Goal: Task Accomplishment & Management: Manage account settings

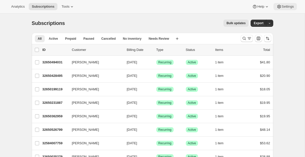
click at [277, 7] on icon at bounding box center [279, 6] width 5 height 5
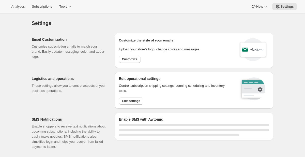
select select "22:00"
select select "09:00"
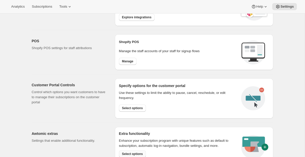
scroll to position [208, 0]
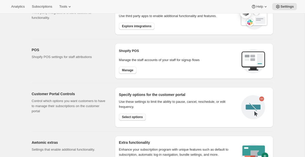
click at [128, 118] on span "Select options" at bounding box center [132, 117] width 21 height 4
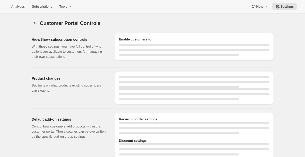
select select "INTERVAL"
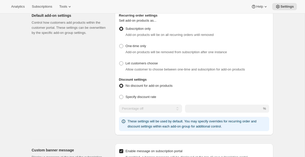
scroll to position [229, 0]
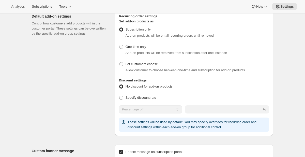
click at [122, 68] on div "Allow customer to choose between one-time and subscription for add-on products" at bounding box center [194, 70] width 150 height 5
click at [122, 65] on span at bounding box center [121, 64] width 4 height 4
click at [120, 62] on input "Let customers choose" at bounding box center [119, 62] width 0 height 0
radio input "true"
click at [111, 69] on div "Default add-on settings Control how customers add products within the customer …" at bounding box center [151, 71] width 246 height 130
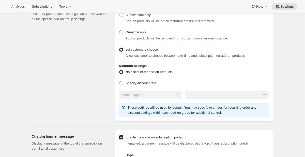
scroll to position [244, 0]
click at [127, 81] on span "Specify discount rate" at bounding box center [141, 83] width 31 height 4
click at [120, 81] on input "Specify discount rate" at bounding box center [119, 81] width 0 height 0
radio input "true"
click at [140, 91] on select "Percentage off Fixed amount off" at bounding box center [148, 95] width 59 height 8
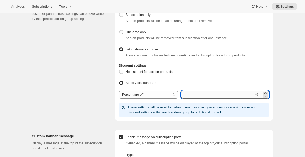
click at [206, 94] on input "integer" at bounding box center [217, 95] width 73 height 8
type input "5"
click at [92, 80] on div "Default add-on settings Control how customers add products within the customer …" at bounding box center [71, 58] width 79 height 126
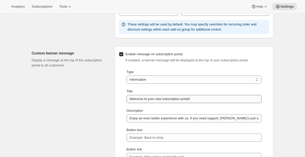
scroll to position [344, 0]
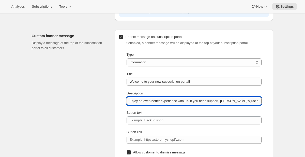
click at [190, 101] on input "Enjoy an even better experience with us. If you need support, Rachel’s just an …" at bounding box center [194, 101] width 135 height 8
click at [197, 100] on input "Enjoy an even better experience with us. If you need support, Rachel’s just an …" at bounding box center [194, 101] width 135 height 8
drag, startPoint x: 197, startPoint y: 100, endPoint x: 261, endPoint y: 99, distance: 63.9
click at [261, 99] on input "Enjoy an even better experience with us. If you need support, Rachel’s just an …" at bounding box center [194, 101] width 135 height 8
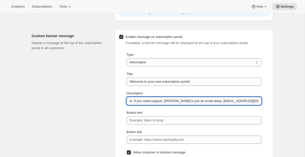
click at [255, 99] on input "Enjoy an even better experience with us. If you need support, Rachel’s just an …" at bounding box center [194, 101] width 135 height 8
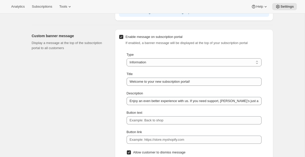
click at [233, 89] on div "Type Information Error Warning Success Information Title Welcome to your new su…" at bounding box center [194, 104] width 150 height 107
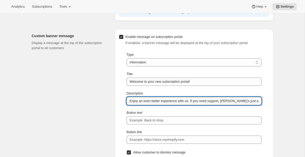
drag, startPoint x: 194, startPoint y: 101, endPoint x: 261, endPoint y: 103, distance: 66.5
click at [261, 103] on input "Enjoy an even better experience with us. If you need support, Rachel’s just an …" at bounding box center [194, 101] width 135 height 8
drag, startPoint x: 236, startPoint y: 103, endPoint x: 275, endPoint y: 103, distance: 39.2
click at [275, 103] on div "Customer Portal Controls. This page is ready Customer Portal Controls Hide/Show…" at bounding box center [153, 74] width 254 height 810
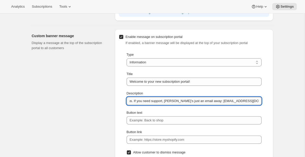
click at [180, 98] on input "Enjoy an even better experience with us. If you need support, Rachel’s just an …" at bounding box center [194, 101] width 135 height 8
click at [178, 101] on input "Enjoy an even better experience with us. If you need support, Rachel’s just an …" at bounding box center [194, 101] width 135 height 8
drag, startPoint x: 178, startPoint y: 101, endPoint x: 207, endPoint y: 101, distance: 29.0
click at [207, 101] on input "Enjoy an even better experience with us. If you need support, Rachel’s just an …" at bounding box center [194, 101] width 135 height 8
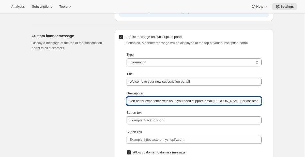
type input "Enjoy an even better experience with us. If you need support, email Rachel for …"
click at [296, 104] on div "Customer Portal Controls. This page is ready Customer Portal Controls Hide/Show…" at bounding box center [152, 78] width 305 height 818
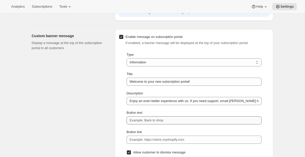
scroll to position [391, 0]
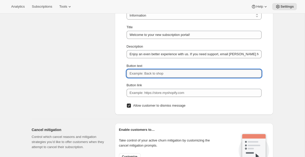
click at [162, 74] on input "Button text" at bounding box center [194, 73] width 135 height 8
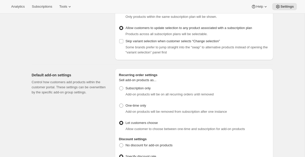
scroll to position [0, 0]
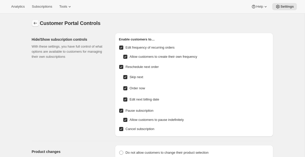
click at [38, 21] on button "Settings" at bounding box center [35, 23] width 7 height 7
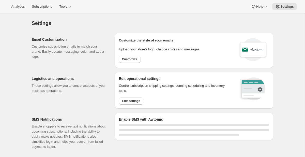
select select "22:00"
select select "09:00"
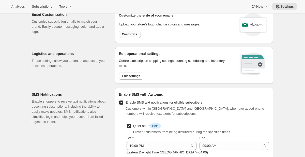
scroll to position [28, 0]
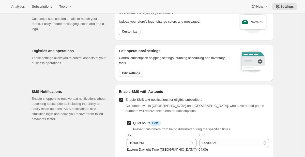
click at [130, 72] on span "Edit settings" at bounding box center [131, 73] width 18 height 4
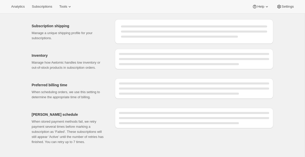
select select "DAY"
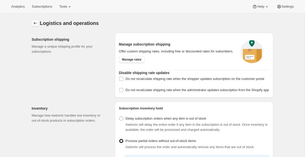
click at [36, 21] on icon "Settings" at bounding box center [35, 23] width 5 height 5
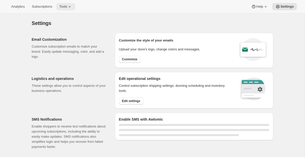
click at [72, 5] on icon at bounding box center [69, 6] width 5 height 5
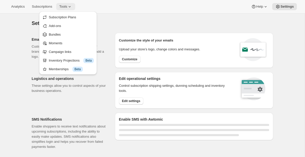
select select "22:00"
select select "09:00"
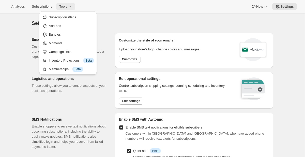
click at [72, 5] on icon at bounding box center [69, 6] width 5 height 5
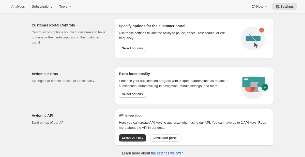
scroll to position [280, 0]
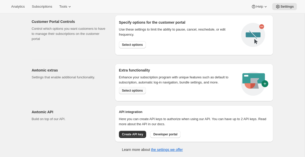
click at [127, 91] on span "Select options" at bounding box center [132, 91] width 21 height 4
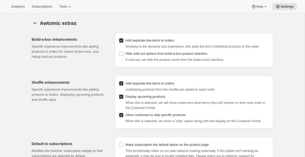
scroll to position [22, 0]
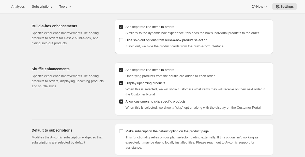
click at [107, 118] on div "Build-a-box enhancements Specific experience improvements like adding products …" at bounding box center [151, 85] width 246 height 140
click at [87, 137] on p "Modifies the Awtomic subscription widget so that subscriptions are selected by …" at bounding box center [69, 140] width 75 height 10
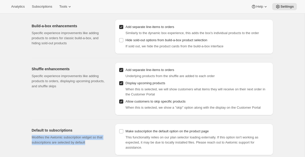
click at [87, 137] on p "Modifies the Awtomic subscription widget so that subscriptions are selected by …" at bounding box center [69, 140] width 75 height 10
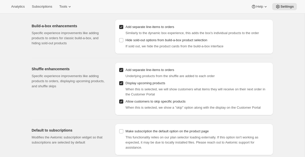
click at [121, 125] on div "Default to subscriptions Modifies the Awtomic subscription widget so that subsc…" at bounding box center [151, 138] width 246 height 36
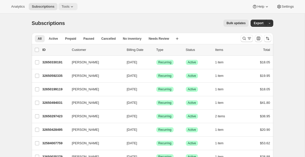
click at [69, 6] on span "Tools" at bounding box center [66, 7] width 8 height 4
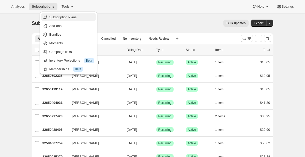
click at [69, 18] on span "Subscription Plans" at bounding box center [62, 17] width 27 height 4
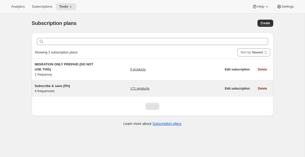
click at [64, 85] on span "Subscribe & save (5%)" at bounding box center [52, 86] width 35 height 4
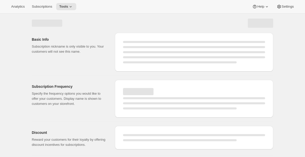
select select "WEEK"
select select "MONTH"
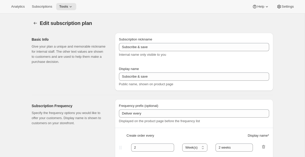
type input "Subscribe & save (5%)"
type input "Subscribe & Save"
type input "1"
type input "1 week"
type input "2"
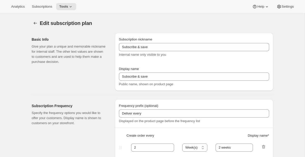
select select "WEEK"
type input "2 weeks"
type input "5"
select select "WEEK"
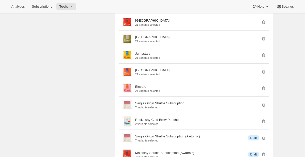
scroll to position [464, 0]
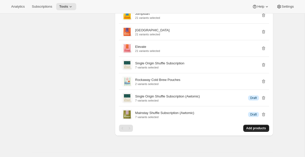
click at [254, 130] on span "Add products" at bounding box center [257, 128] width 20 height 4
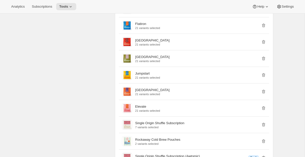
scroll to position [439, 0]
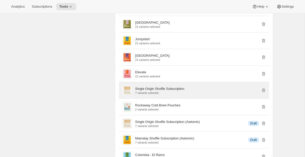
click at [166, 91] on p "Single Origin Shuffle Subscription" at bounding box center [159, 88] width 49 height 5
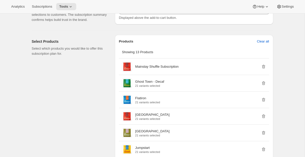
scroll to position [87, 0]
